Goal: Task Accomplishment & Management: Find specific page/section

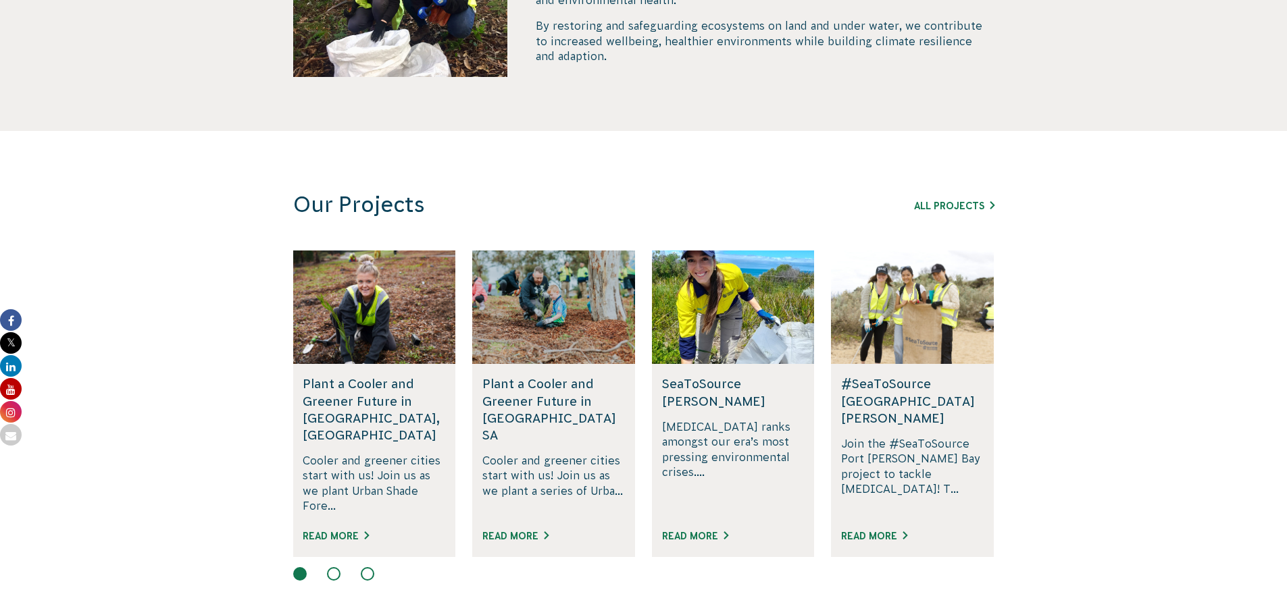
scroll to position [743, 0]
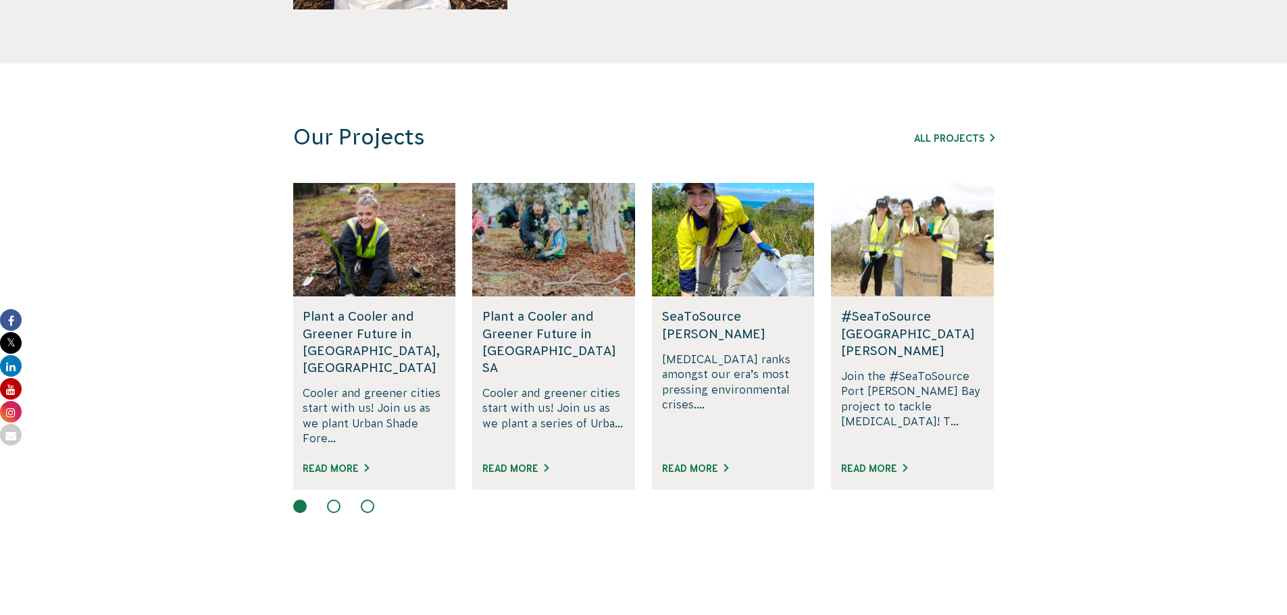
click at [331, 481] on div "Rewilding [GEOGRAPHIC_DATA], [GEOGRAPHIC_DATA] Join us in rewilding [GEOGRAPHIC…" at bounding box center [643, 349] width 701 height 332
click at [330, 500] on button at bounding box center [334, 507] width 14 height 14
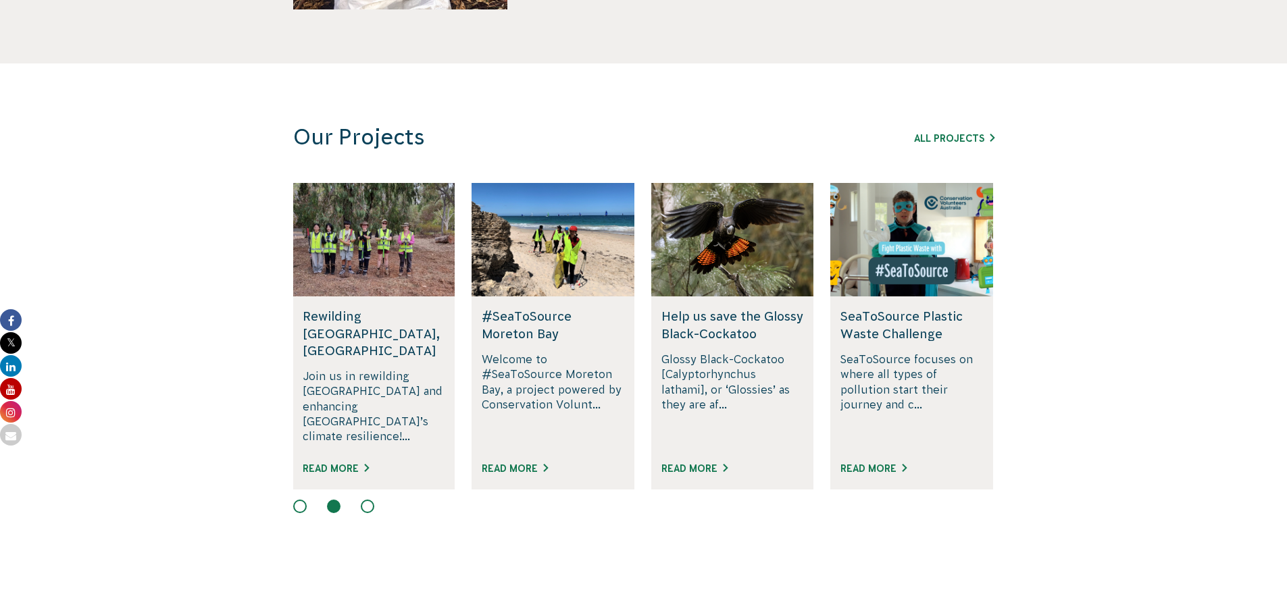
click at [367, 500] on button at bounding box center [368, 507] width 14 height 14
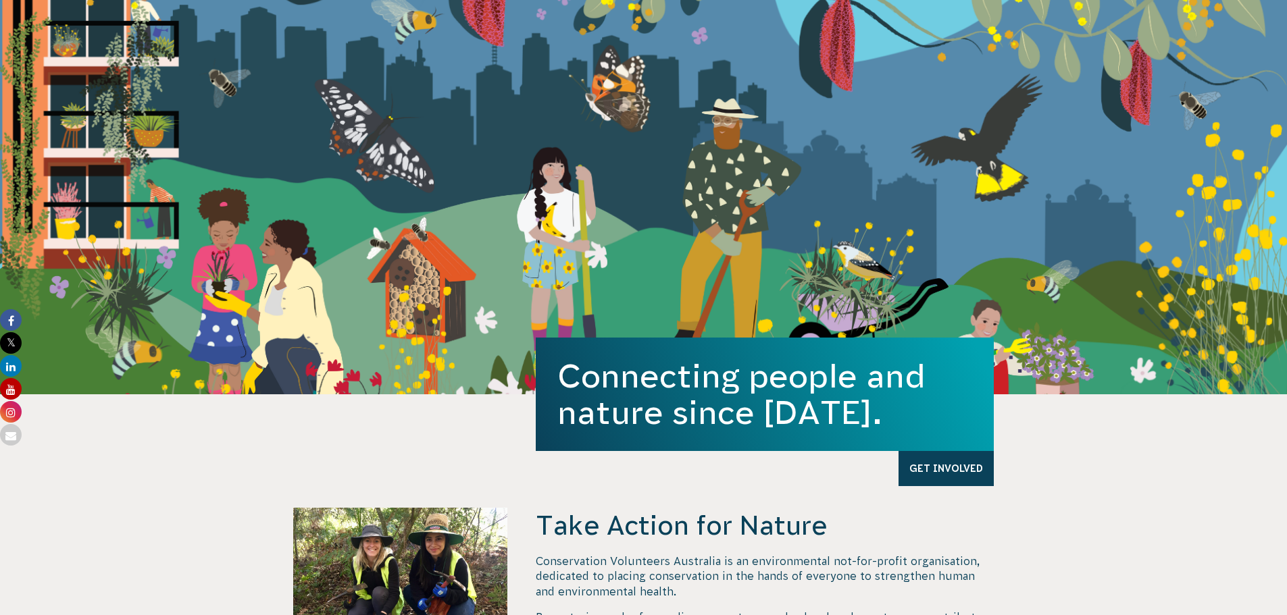
scroll to position [0, 0]
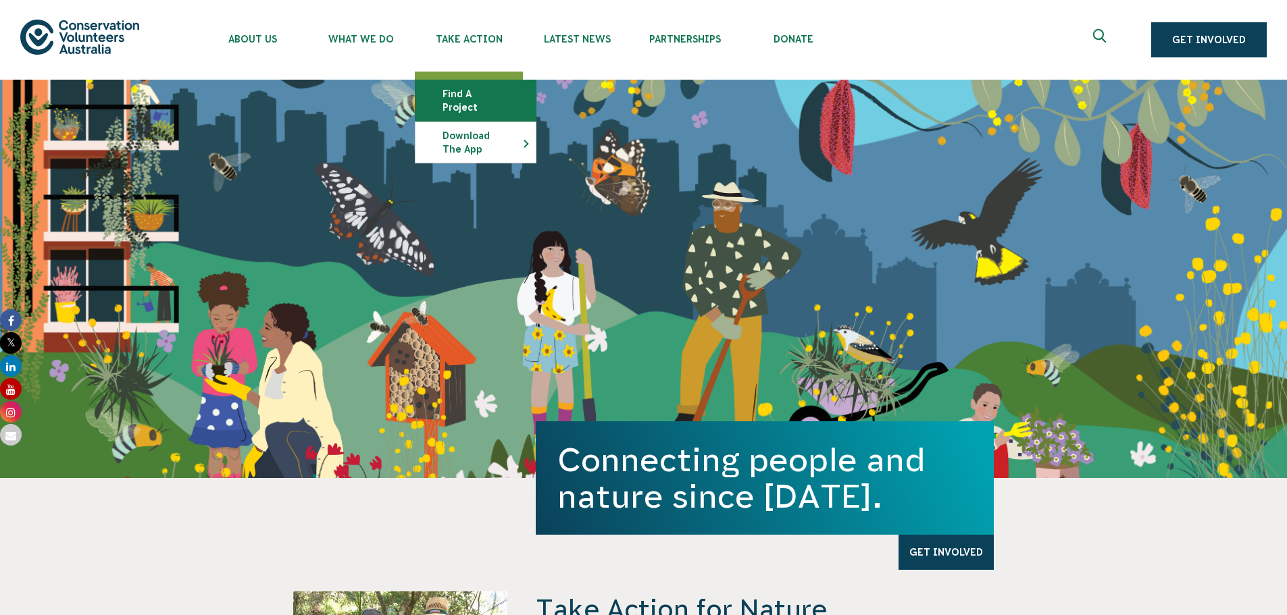
click at [480, 95] on link "Find a project" at bounding box center [475, 100] width 120 height 41
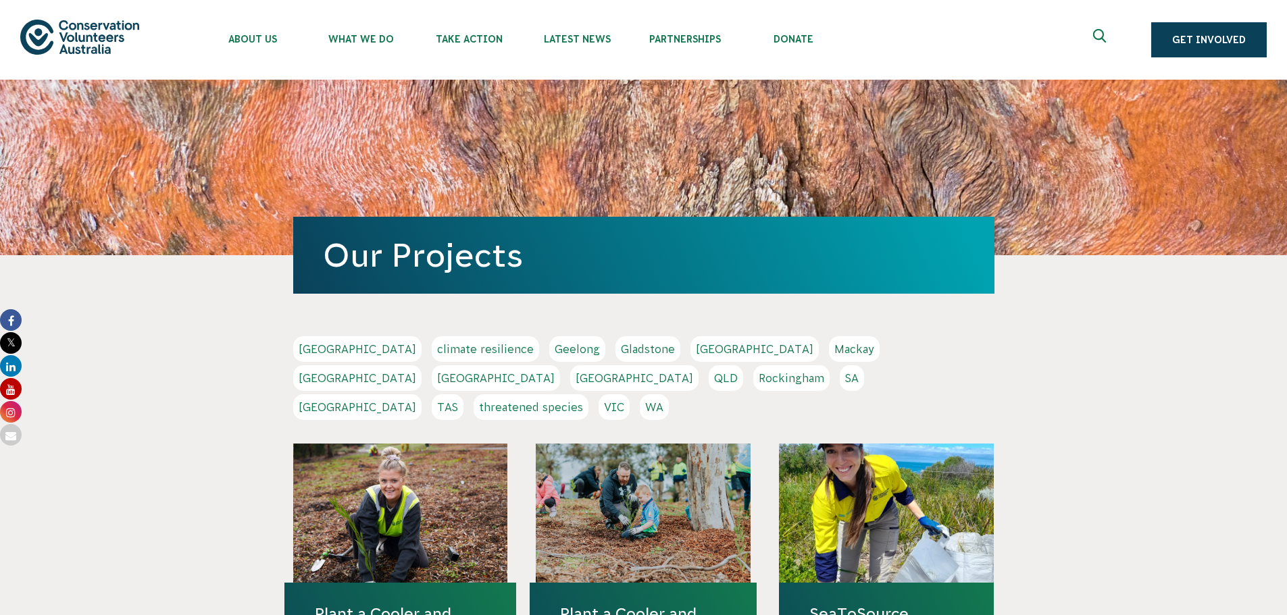
click at [630, 394] on link "VIC" at bounding box center [613, 407] width 31 height 26
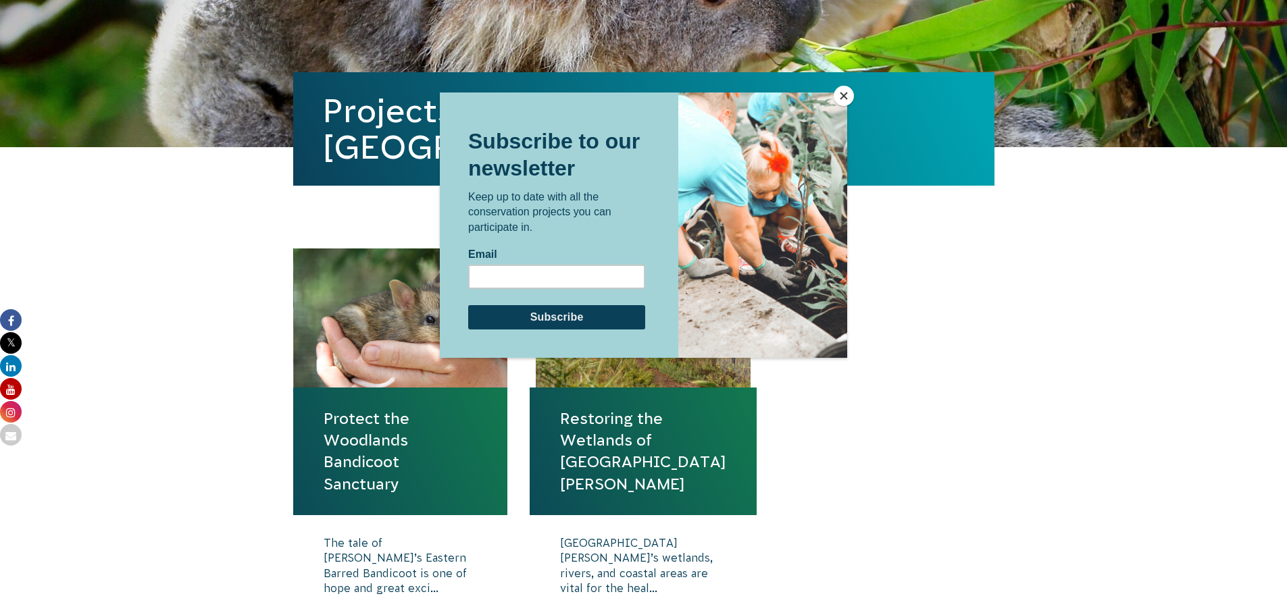
scroll to position [338, 0]
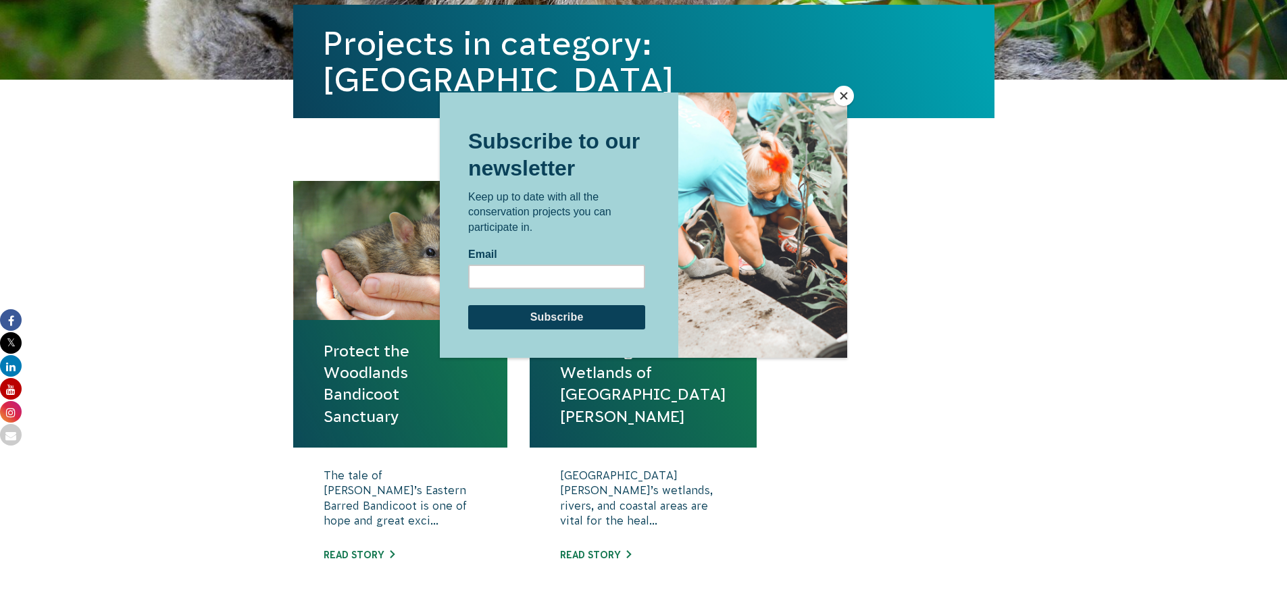
drag, startPoint x: 401, startPoint y: 14, endPoint x: 846, endPoint y: 101, distance: 452.9
click at [846, 101] on button "Close" at bounding box center [844, 96] width 20 height 20
